Goal: Communication & Community: Participate in discussion

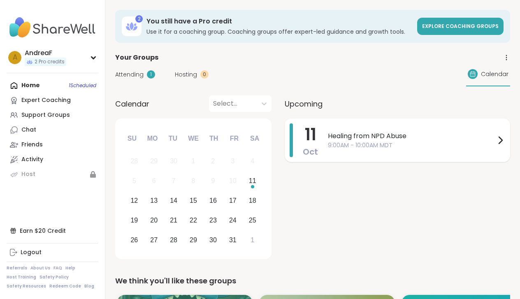
click at [412, 138] on span "Healing from NPD Abuse" at bounding box center [412, 136] width 168 height 10
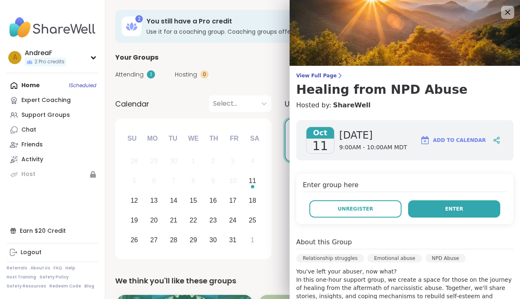
click at [458, 210] on span "Enter" at bounding box center [455, 208] width 18 height 7
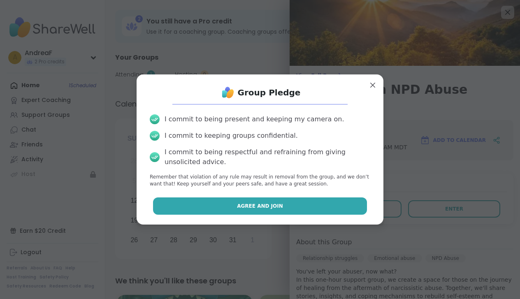
click at [301, 203] on button "Agree and Join" at bounding box center [260, 206] width 215 height 17
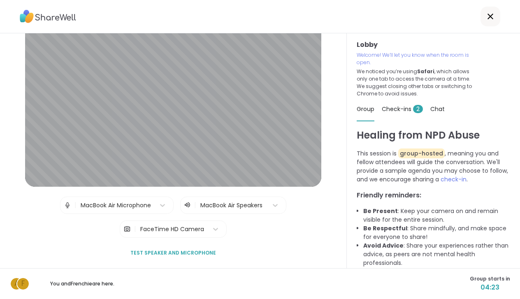
click at [190, 253] on span "Test speaker and microphone" at bounding box center [174, 253] width 86 height 7
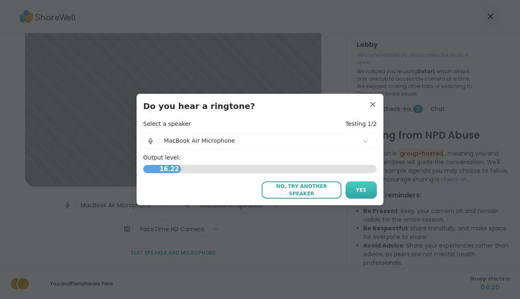
click at [365, 187] on span "Yes" at bounding box center [361, 190] width 11 height 7
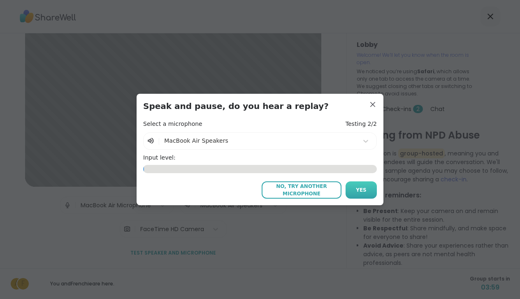
click at [359, 190] on span "Yes" at bounding box center [361, 190] width 11 height 7
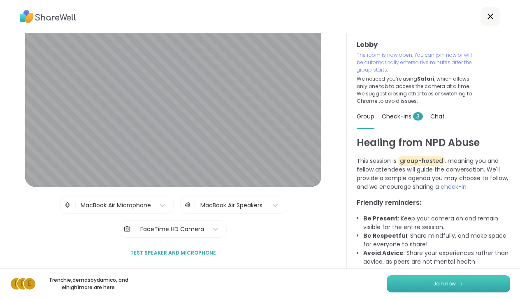
click at [427, 285] on button "Join now" at bounding box center [449, 283] width 124 height 17
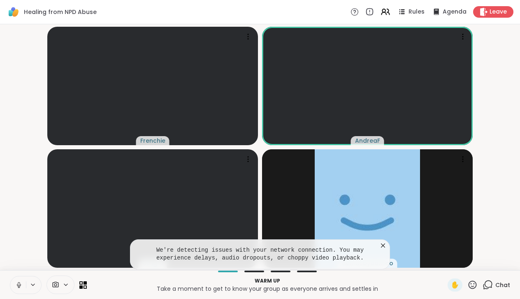
click at [384, 246] on icon at bounding box center [383, 246] width 4 height 4
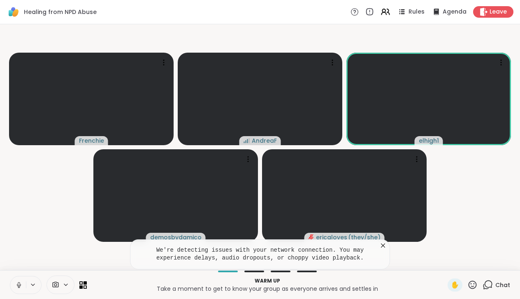
click at [383, 247] on icon at bounding box center [383, 246] width 8 height 8
